Goal: Task Accomplishment & Management: Manage account settings

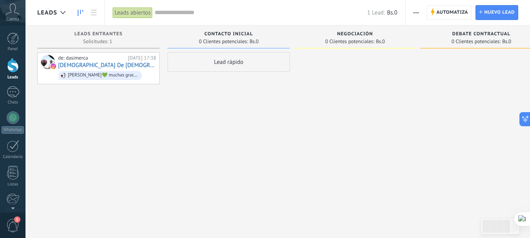
click at [416, 15] on span "button" at bounding box center [416, 12] width 5 height 15
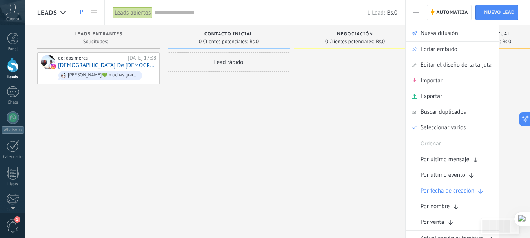
click at [374, 100] on div at bounding box center [355, 120] width 122 height 136
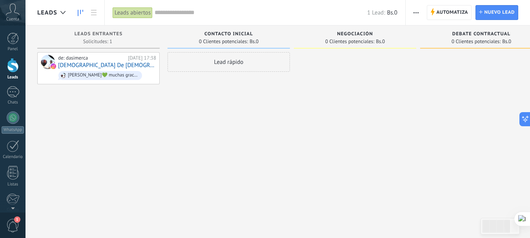
click at [216, 86] on div "Lead rápido" at bounding box center [229, 120] width 122 height 136
click at [62, 10] on div at bounding box center [63, 12] width 13 height 15
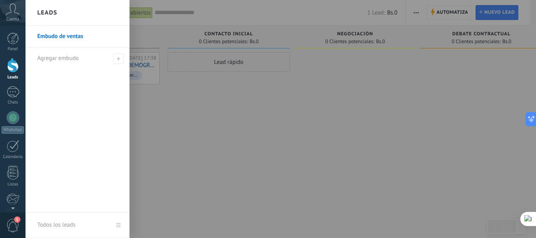
click at [223, 109] on div at bounding box center [294, 119] width 536 height 238
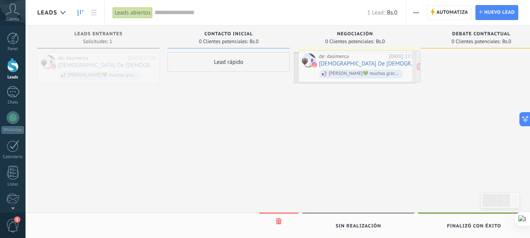
drag, startPoint x: 107, startPoint y: 58, endPoint x: 368, endPoint y: 54, distance: 261.0
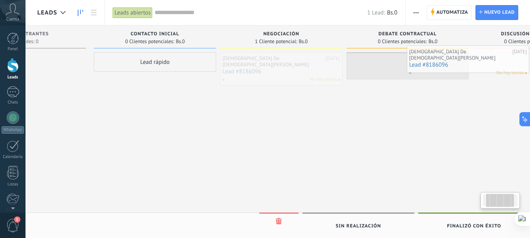
scroll to position [0, 97]
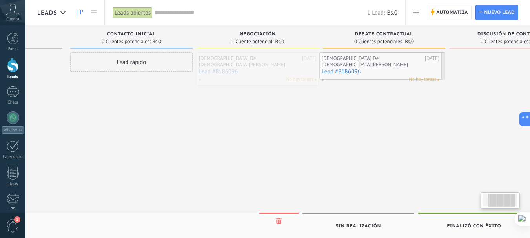
drag, startPoint x: 353, startPoint y: 59, endPoint x: 378, endPoint y: 59, distance: 25.1
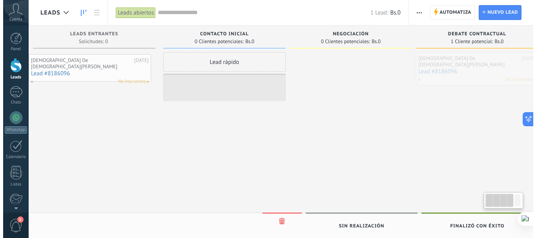
scroll to position [0, 0]
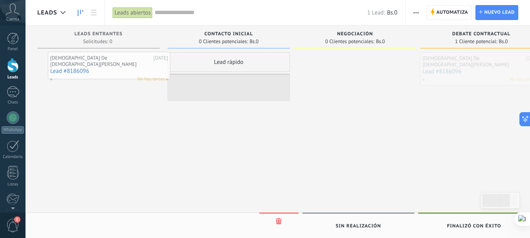
drag, startPoint x: 387, startPoint y: 57, endPoint x: 105, endPoint y: 50, distance: 281.9
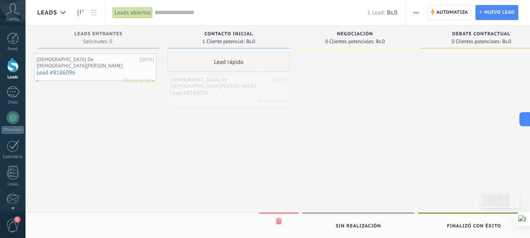
drag, startPoint x: 238, startPoint y: 81, endPoint x: 101, endPoint y: 53, distance: 139.4
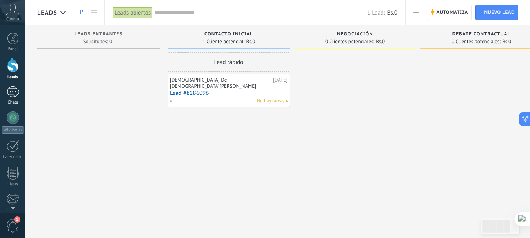
click at [13, 96] on div at bounding box center [13, 91] width 13 height 11
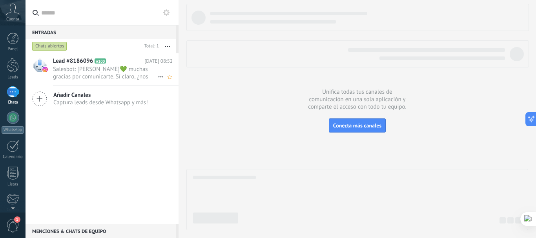
click at [114, 66] on span "Salesbot: [PERSON_NAME]💚 muchas gracias por comunicarte. Sí claro, ¿nos permite…" at bounding box center [105, 73] width 105 height 15
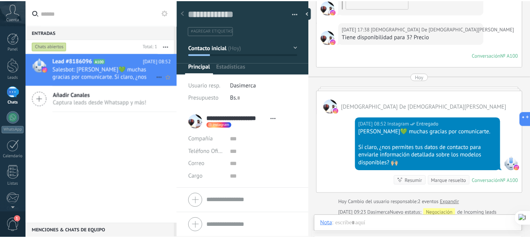
scroll to position [12, 0]
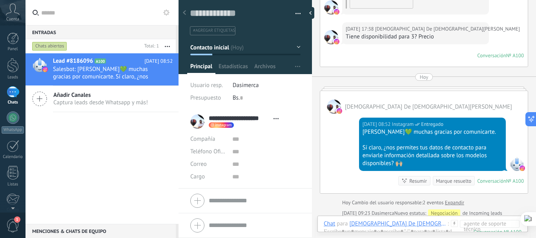
click at [396, 225] on div "[DEMOGRAPHIC_DATA] De [DEMOGRAPHIC_DATA][PERSON_NAME]" at bounding box center [398, 223] width 98 height 7
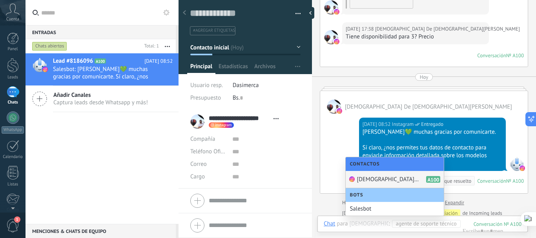
click at [369, 226] on input "text" at bounding box center [368, 223] width 39 height 7
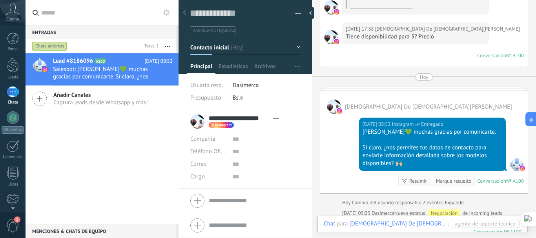
click at [326, 225] on div "Chat" at bounding box center [329, 223] width 11 height 7
click at [7, 63] on div at bounding box center [13, 65] width 12 height 15
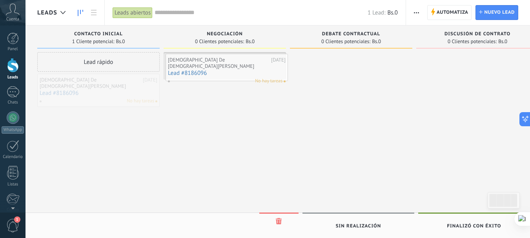
drag, startPoint x: 92, startPoint y: 88, endPoint x: 220, endPoint y: 68, distance: 129.1
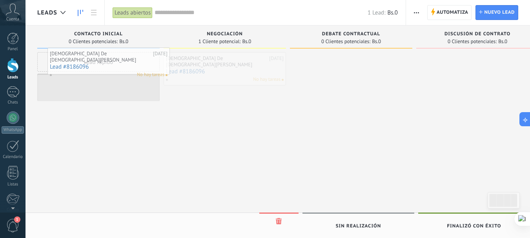
drag, startPoint x: 226, startPoint y: 56, endPoint x: 102, endPoint y: 48, distance: 123.9
